Goal: Find contact information: Find contact information

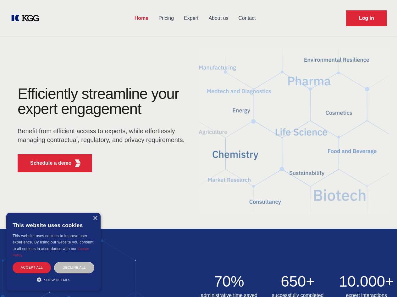
click at [199, 148] on div "Efficiently streamline your expert engagement Benefit from efficient access to …" at bounding box center [103, 131] width 191 height 91
click at [47, 163] on p "Schedule a demo" at bounding box center [51, 163] width 42 height 8
click at [95, 218] on div "× This website uses cookies This website uses cookies to improve user experienc…" at bounding box center [53, 252] width 94 height 78
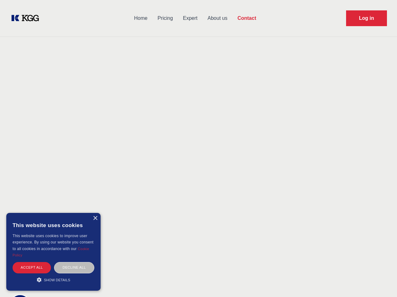
click at [32, 267] on div "Accept all" at bounding box center [32, 267] width 38 height 11
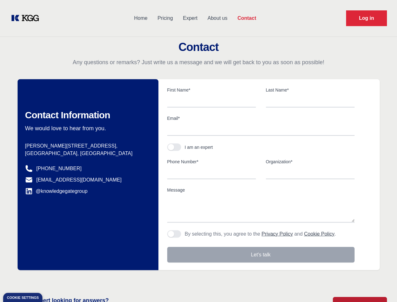
click at [74, 267] on div "Contact Information We would love to hear from you. Postal address [PERSON_NAME…" at bounding box center [88, 174] width 141 height 191
click at [53, 279] on main "Contact Any questions or remarks? Just write us a message and we will get back …" at bounding box center [198, 164] width 397 height 328
